Goal: Task Accomplishment & Management: Complete application form

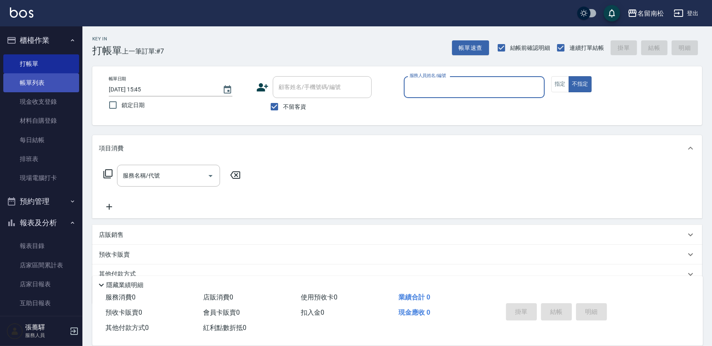
click at [38, 77] on link "帳單列表" at bounding box center [41, 82] width 76 height 19
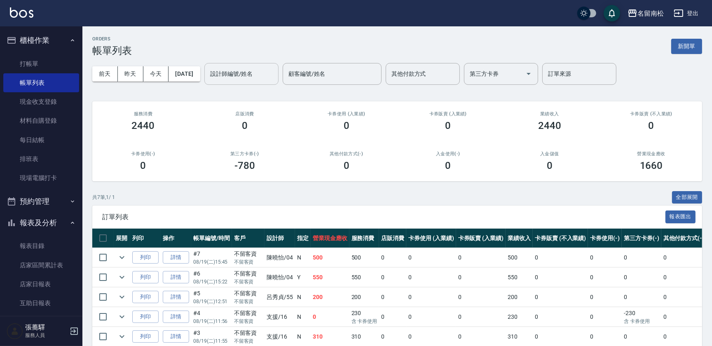
click at [246, 77] on input "設計師編號/姓名" at bounding box center [241, 74] width 67 height 14
click at [33, 60] on link "打帳單" at bounding box center [41, 63] width 76 height 19
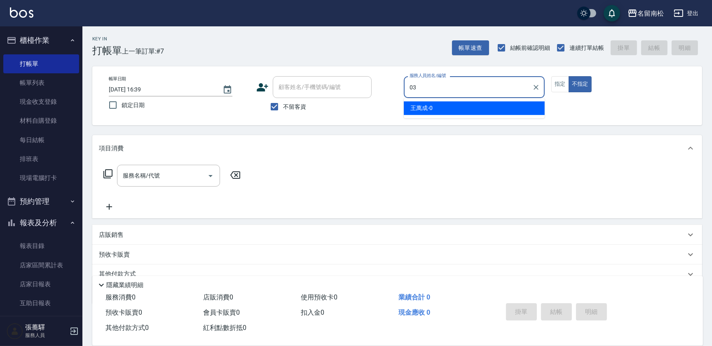
type input "[PERSON_NAME]-03"
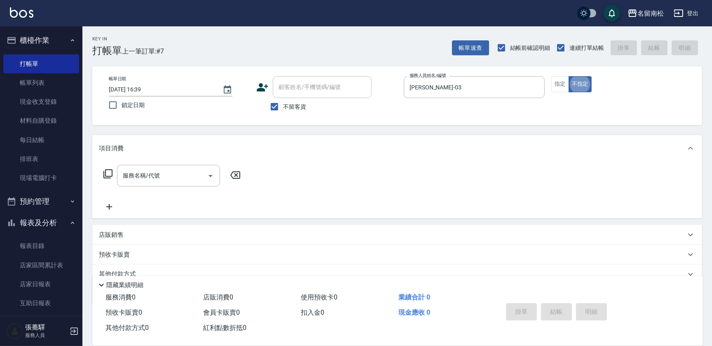
type button "false"
click at [556, 86] on button "指定" at bounding box center [560, 84] width 18 height 16
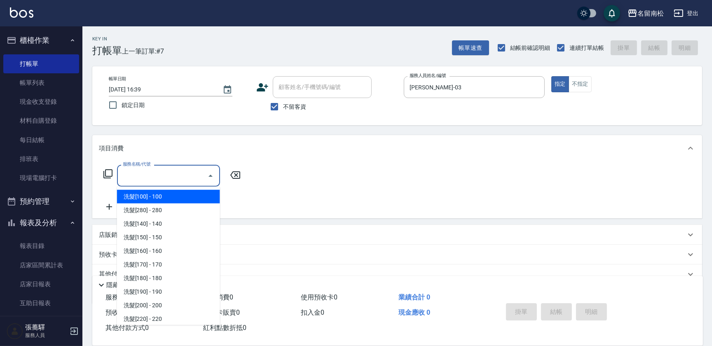
click at [179, 181] on input "服務名稱/代號" at bounding box center [162, 176] width 83 height 14
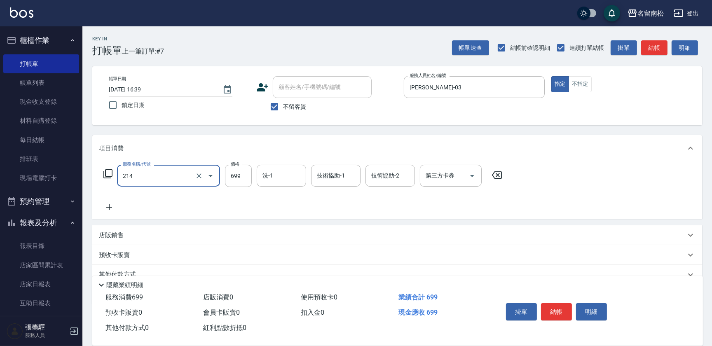
type input "滾珠洗髪699(214)"
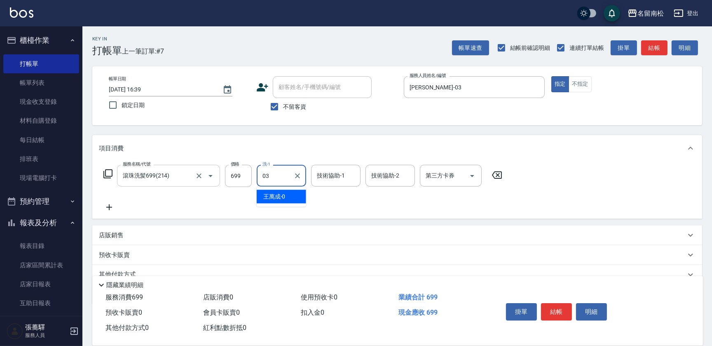
type input "[PERSON_NAME]-03"
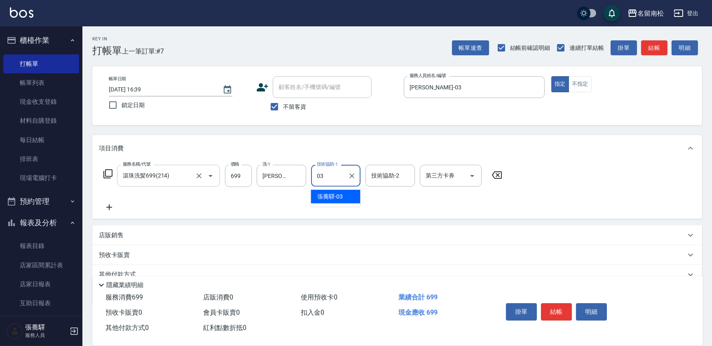
type input "[PERSON_NAME]-03"
click at [107, 210] on icon at bounding box center [109, 207] width 21 height 10
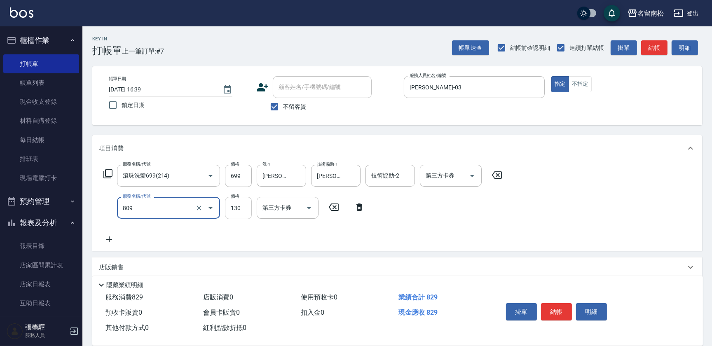
type input "單梳(809)"
click at [248, 211] on input "130" at bounding box center [238, 208] width 27 height 22
type input "100"
click at [111, 242] on icon at bounding box center [109, 239] width 21 height 10
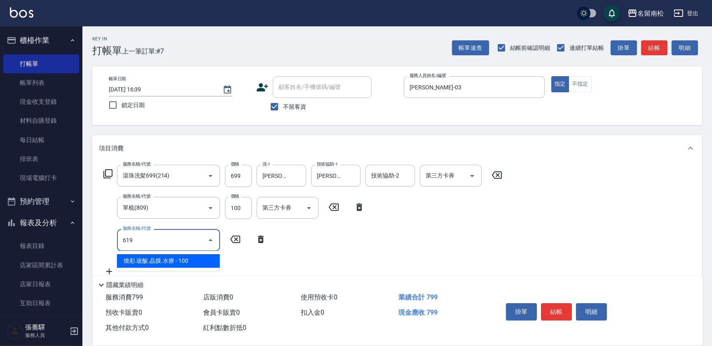
type input "[PERSON_NAME].玻酸.晶膜.水療(619)"
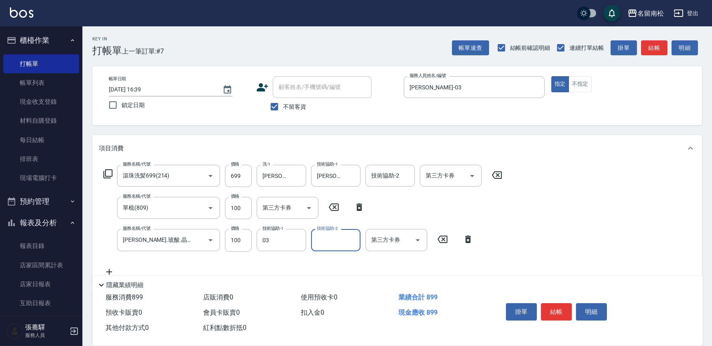
type input "[PERSON_NAME]-03"
click at [566, 310] on button "結帳" at bounding box center [556, 311] width 31 height 17
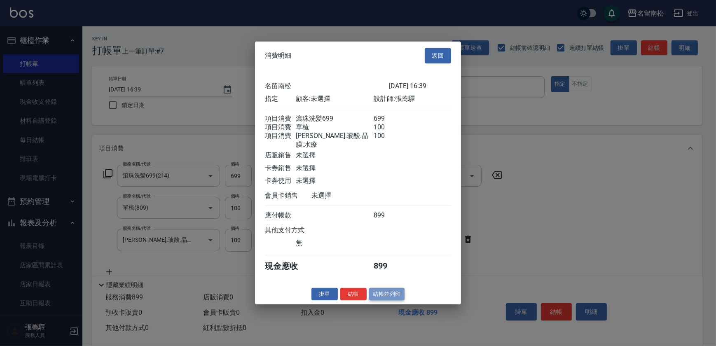
click at [391, 293] on button "結帳並列印" at bounding box center [387, 294] width 36 height 13
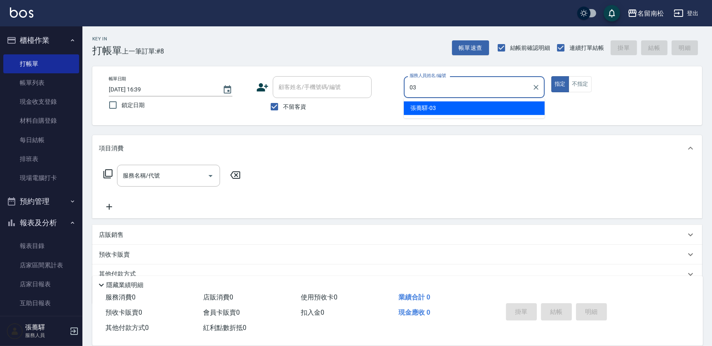
type input "[PERSON_NAME]-03"
type button "true"
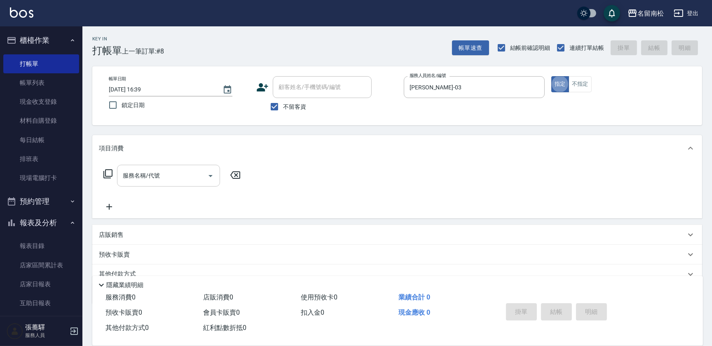
click at [180, 182] on input "服務名稱/代號" at bounding box center [162, 176] width 83 height 14
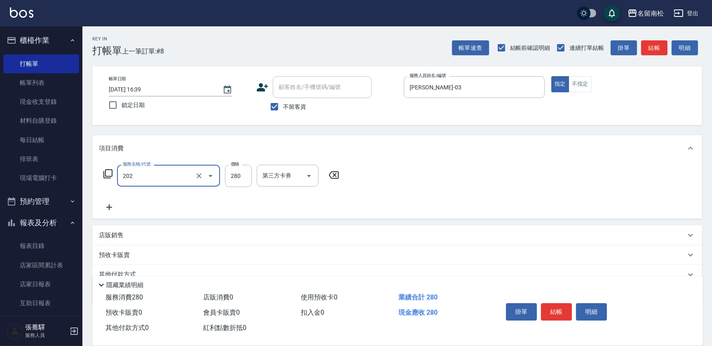
type input "洗髮[280](202)"
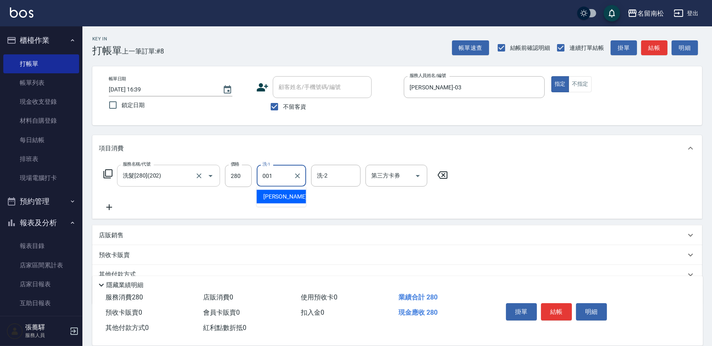
type input "林正雪-001"
click at [560, 310] on button "結帳" at bounding box center [556, 311] width 31 height 17
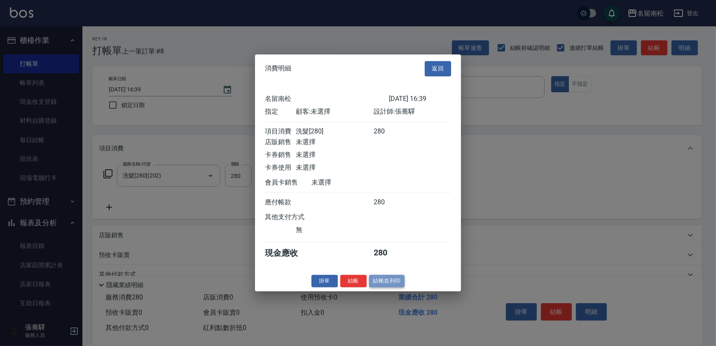
click at [401, 288] on button "結帳並列印" at bounding box center [387, 281] width 36 height 13
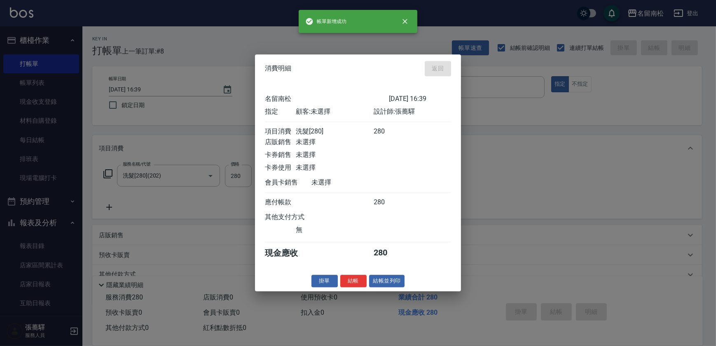
type input "[DATE] 16:59"
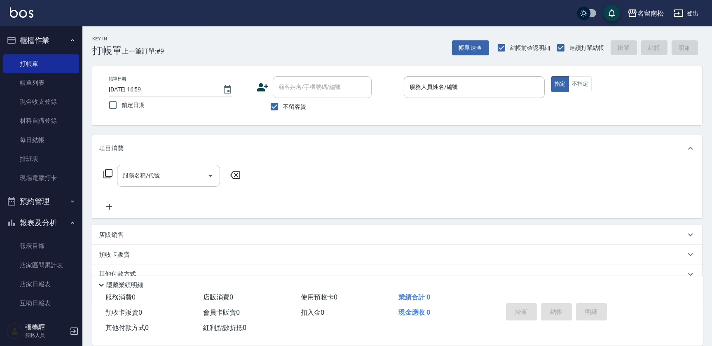
click at [498, 73] on div "帳單日期 [DATE] 16:59 鎖定日期 顧客姓名/手機號碼/編號 顧客姓名/手機號碼/編號 不留客資 服務人員姓名/編號 服務人員姓名/編號 指定 不指定" at bounding box center [397, 95] width 610 height 59
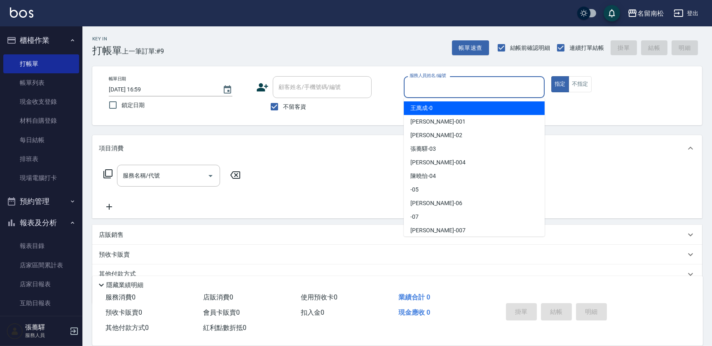
click at [500, 86] on input "服務人員姓名/編號" at bounding box center [473, 87] width 133 height 14
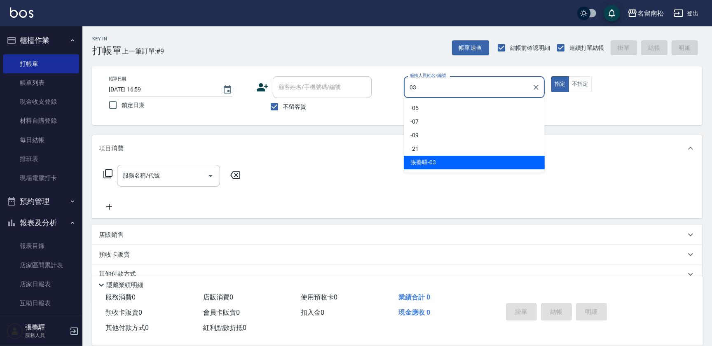
type input "[PERSON_NAME]-03"
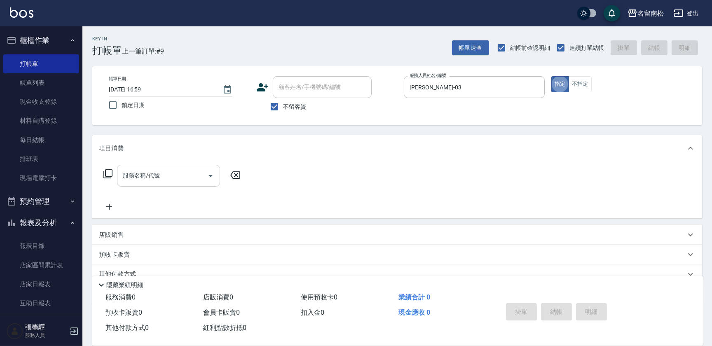
drag, startPoint x: 160, startPoint y: 177, endPoint x: 161, endPoint y: 171, distance: 5.5
click at [160, 175] on input "服務名稱/代號" at bounding box center [162, 176] width 83 height 14
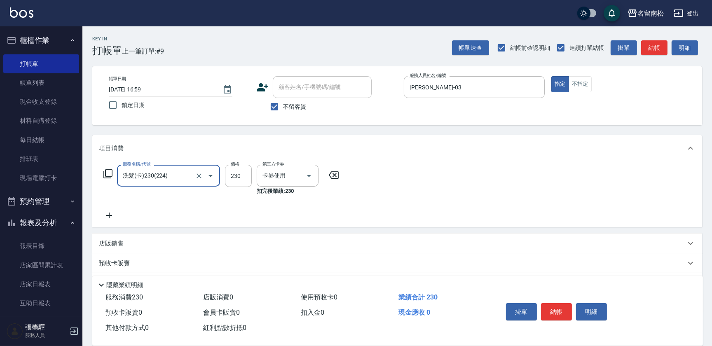
type input "洗髮(卡)230(224)"
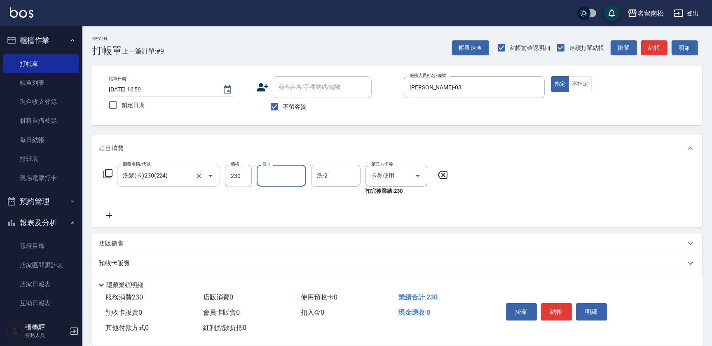
type input "0"
type input "[PERSON_NAME]-55"
click at [561, 308] on button "結帳" at bounding box center [556, 311] width 31 height 17
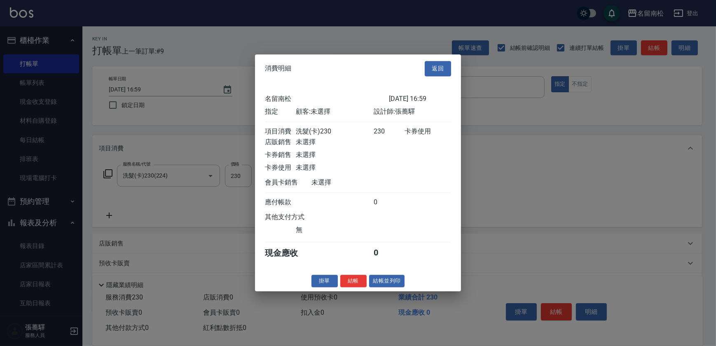
click at [405, 287] on div "掛單 結帳 結帳並列印" at bounding box center [358, 281] width 206 height 13
click at [389, 283] on button "結帳並列印" at bounding box center [387, 281] width 36 height 13
